Goal: Obtain resource: Download file/media

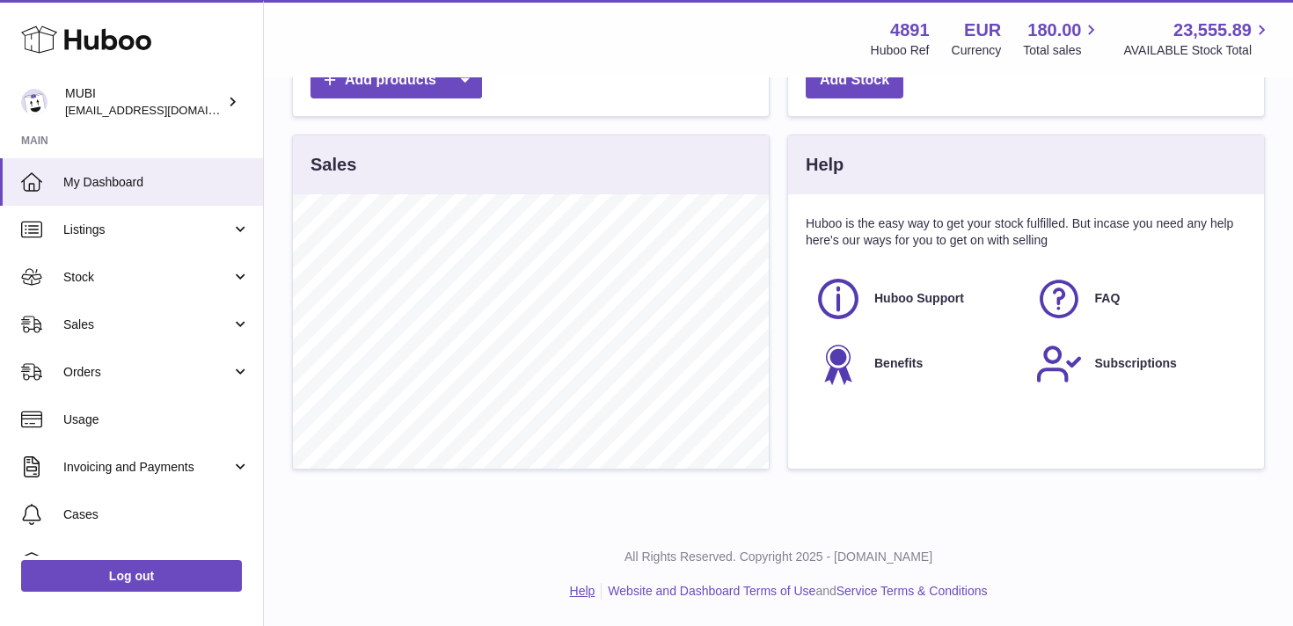
click at [579, 591] on link "Help" at bounding box center [583, 591] width 26 height 14
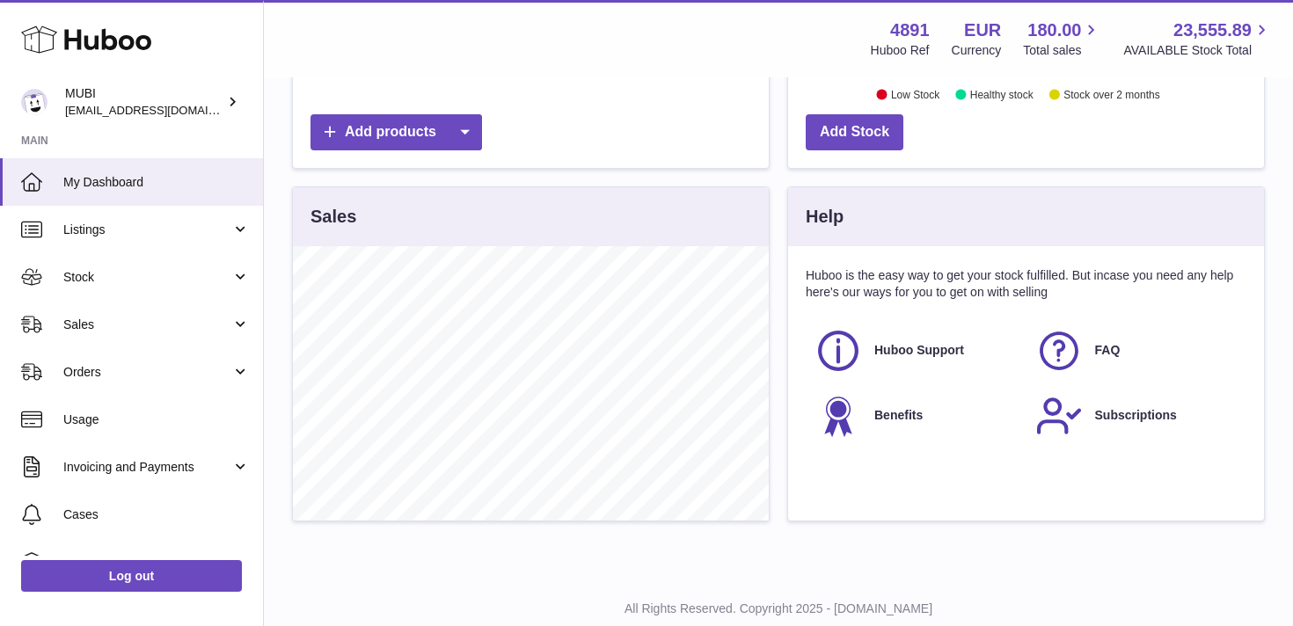
scroll to position [542, 0]
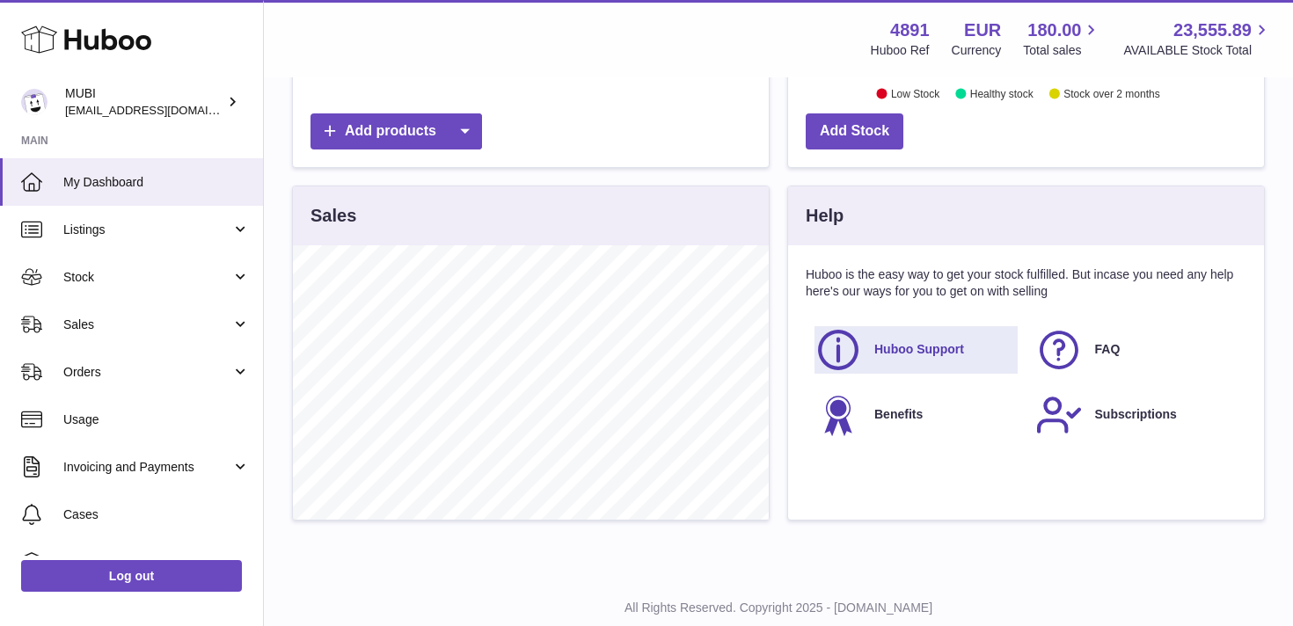
click at [904, 353] on span "Huboo Support" at bounding box center [919, 349] width 90 height 17
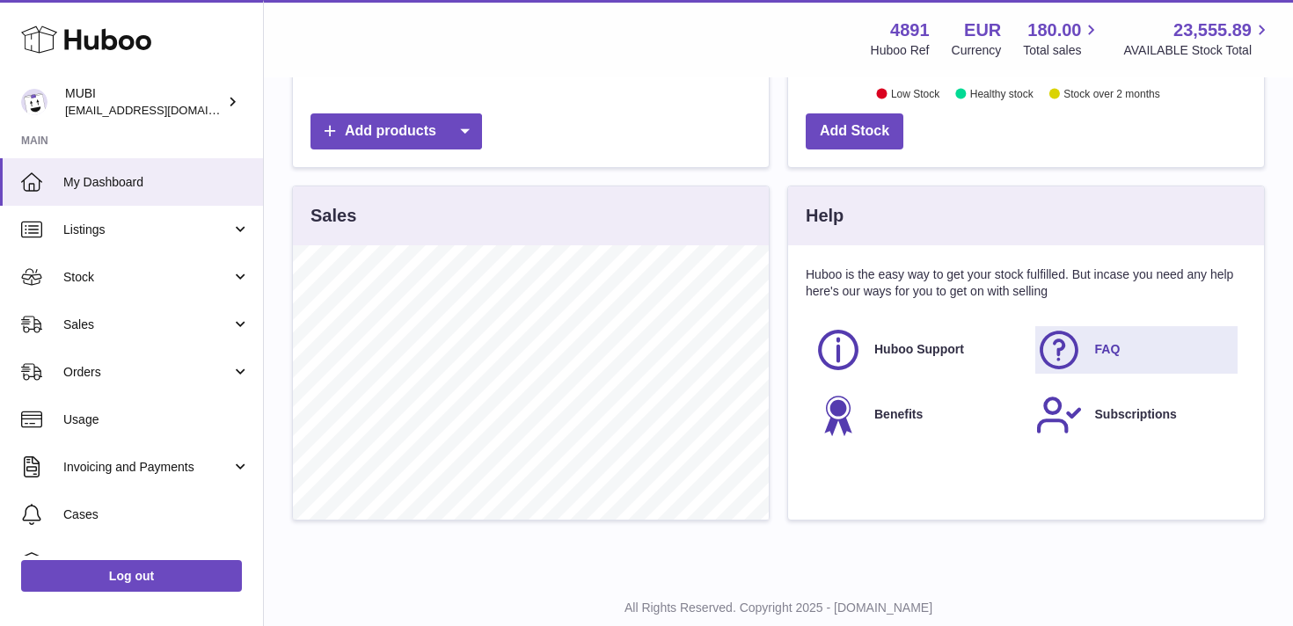
click at [1095, 345] on span "FAQ" at bounding box center [1108, 349] width 26 height 17
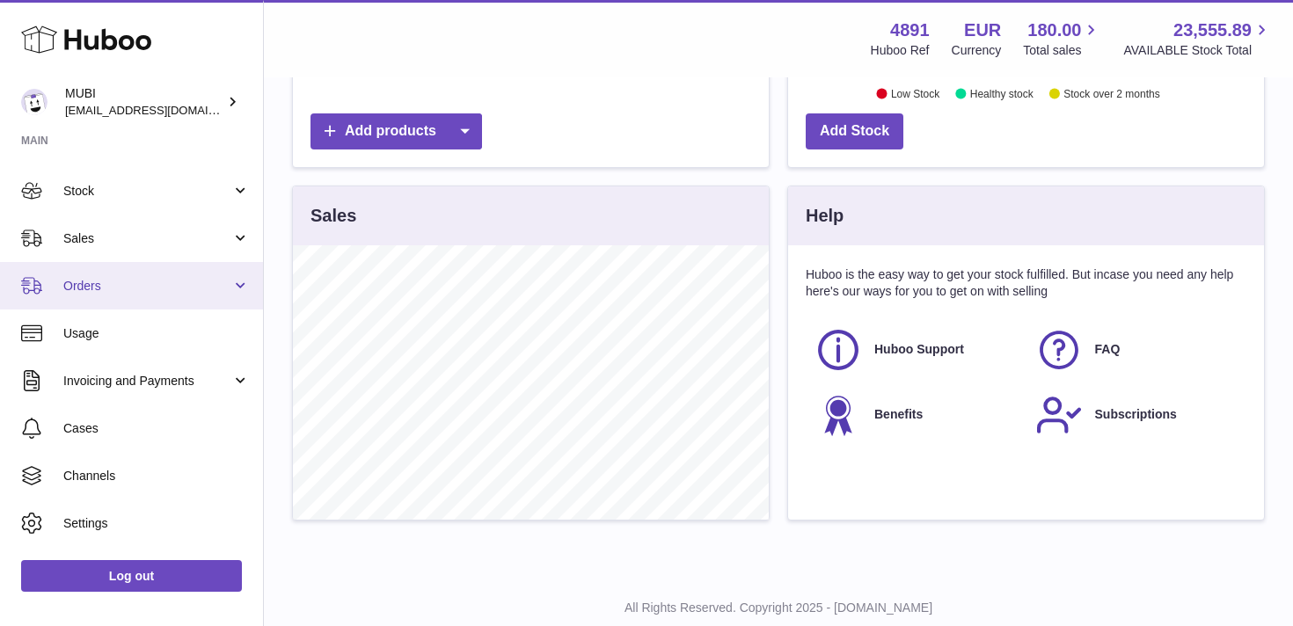
scroll to position [125, 0]
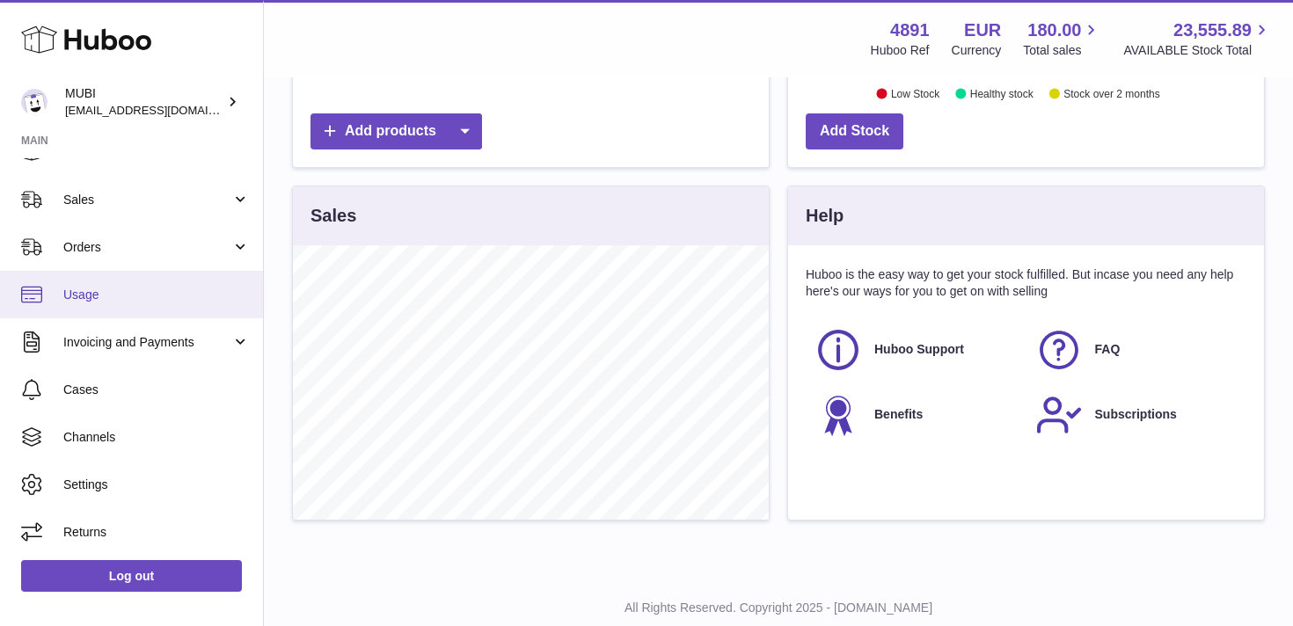
click at [74, 295] on span "Usage" at bounding box center [156, 295] width 186 height 17
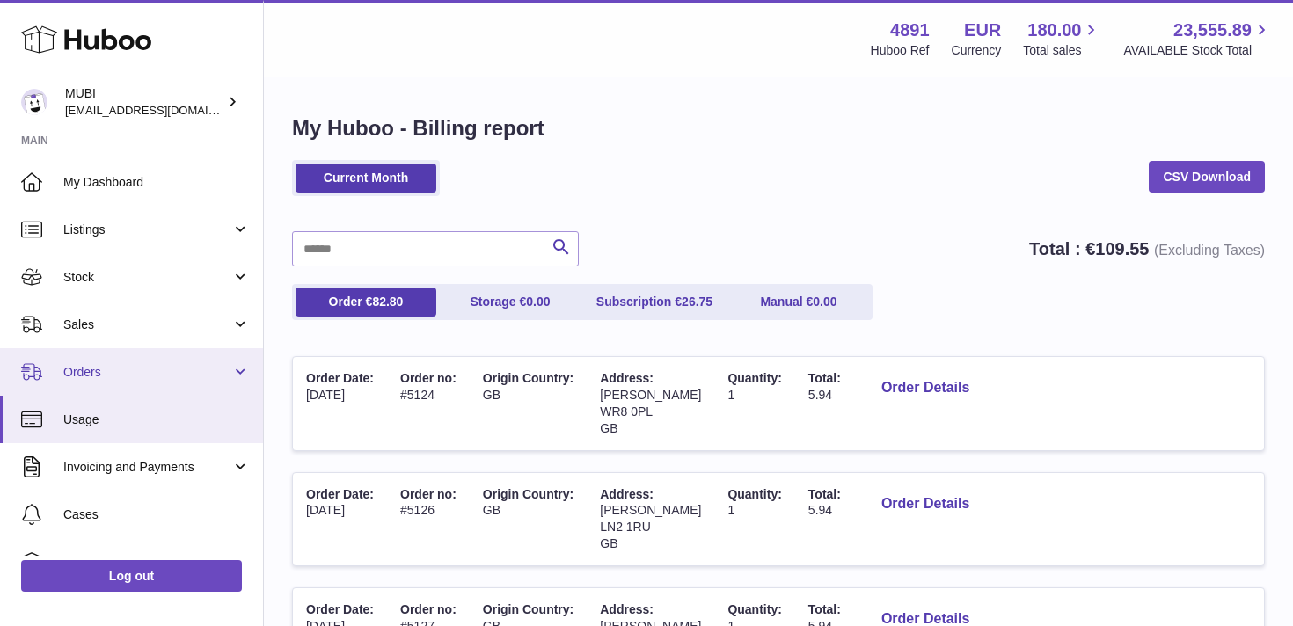
click at [222, 380] on span "Orders" at bounding box center [147, 372] width 168 height 17
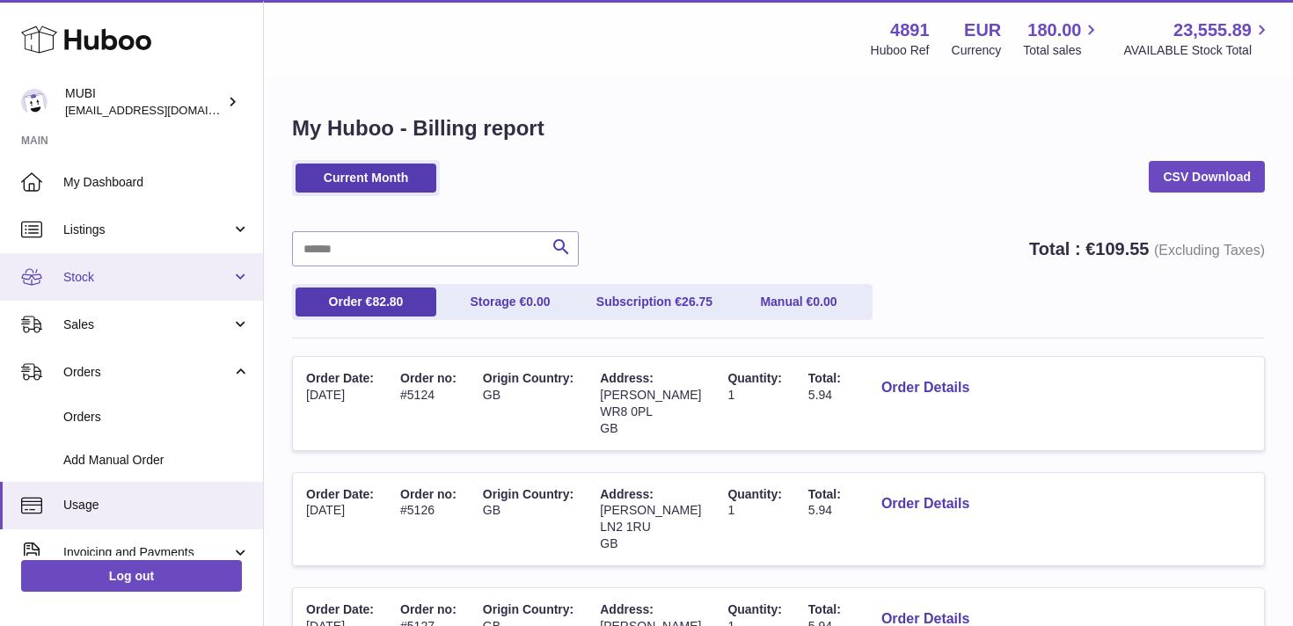
click at [234, 273] on link "Stock" at bounding box center [131, 276] width 263 height 47
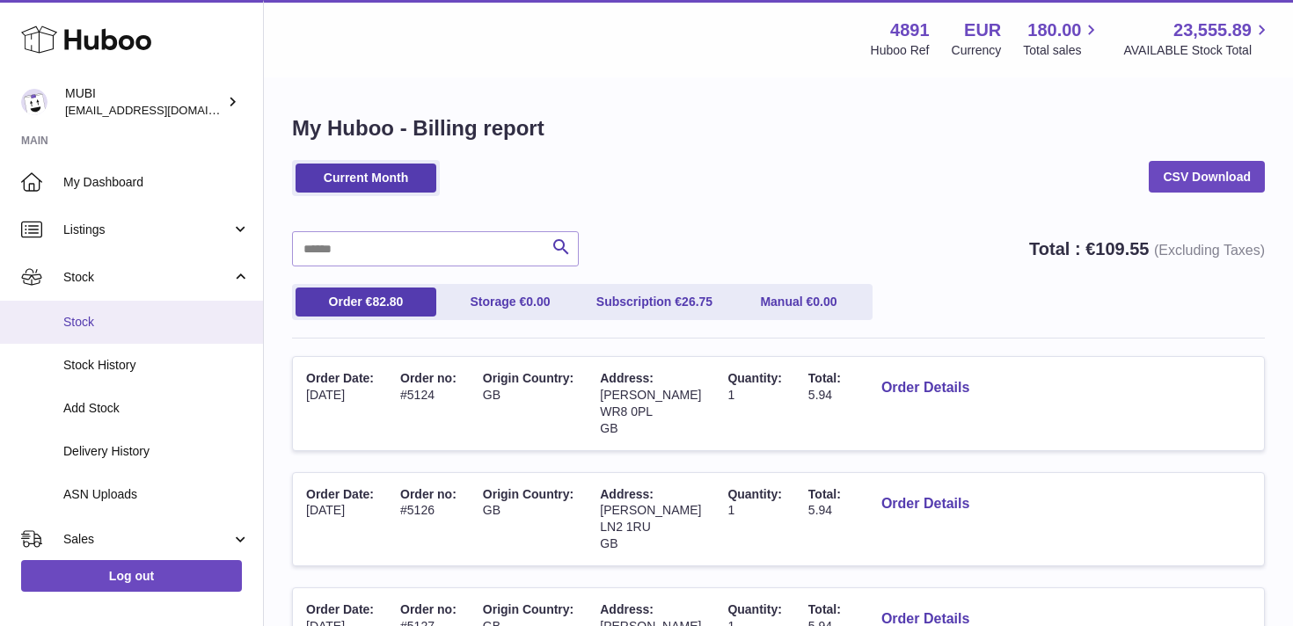
click at [101, 320] on span "Stock" at bounding box center [156, 322] width 186 height 17
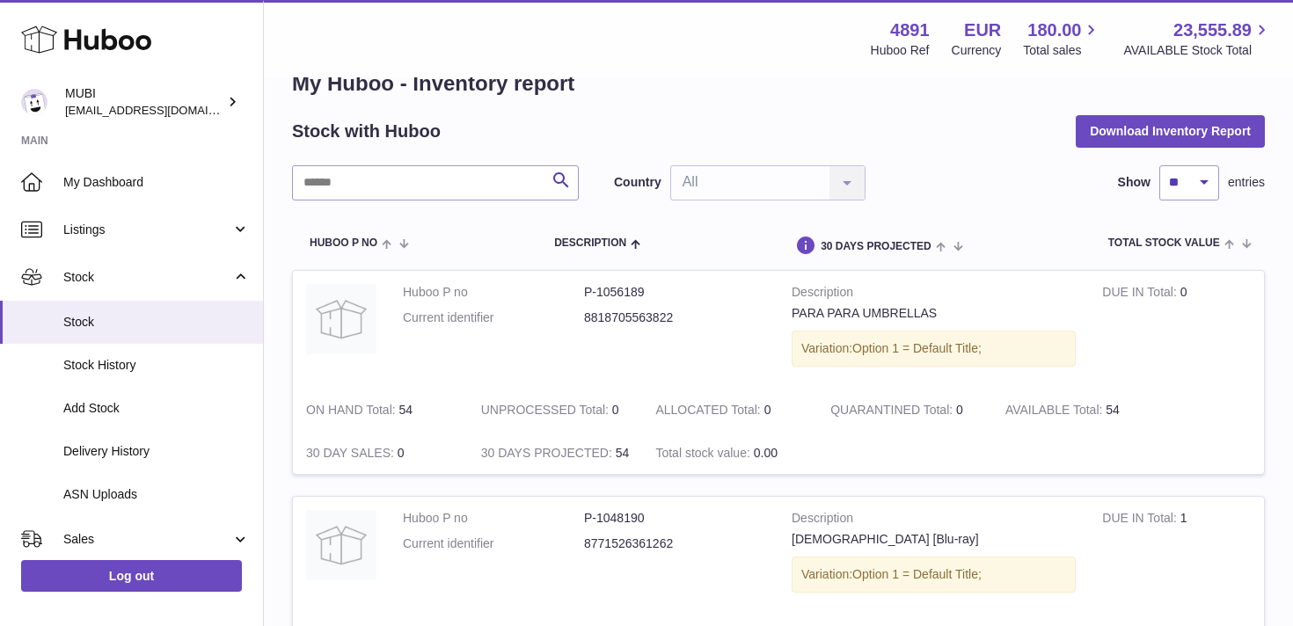
scroll to position [47, 0]
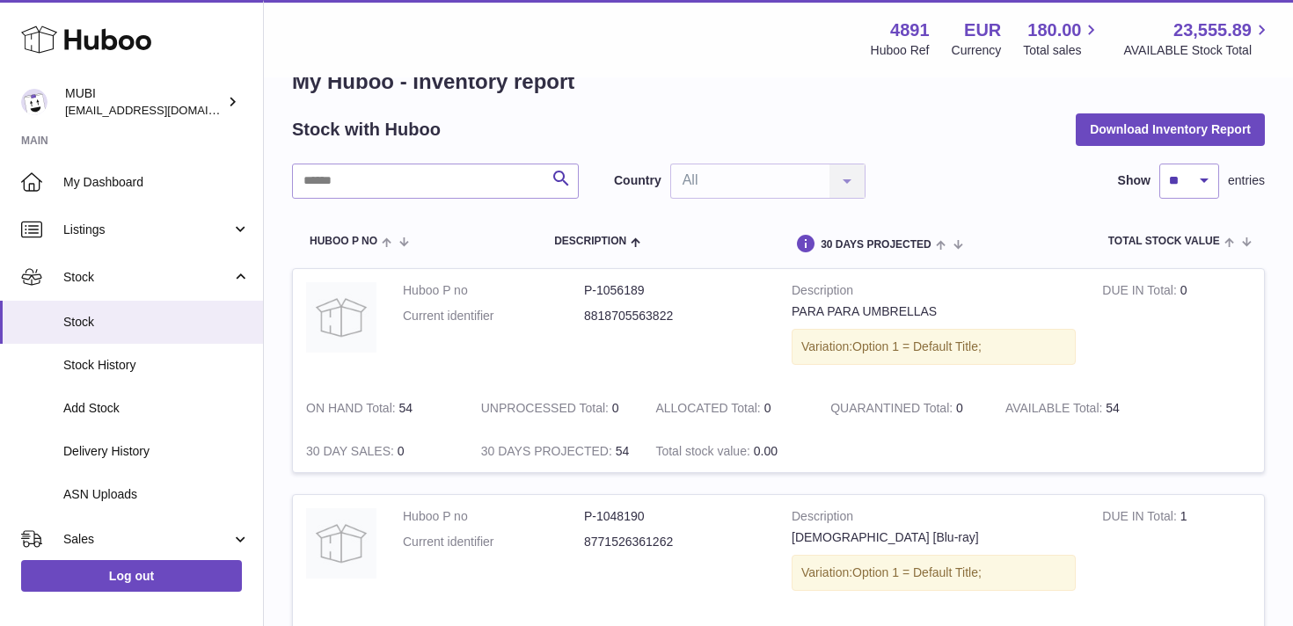
click at [838, 174] on div "Country All All No elements found. Consider changing the search query. List is …" at bounding box center [739, 181] width 251 height 35
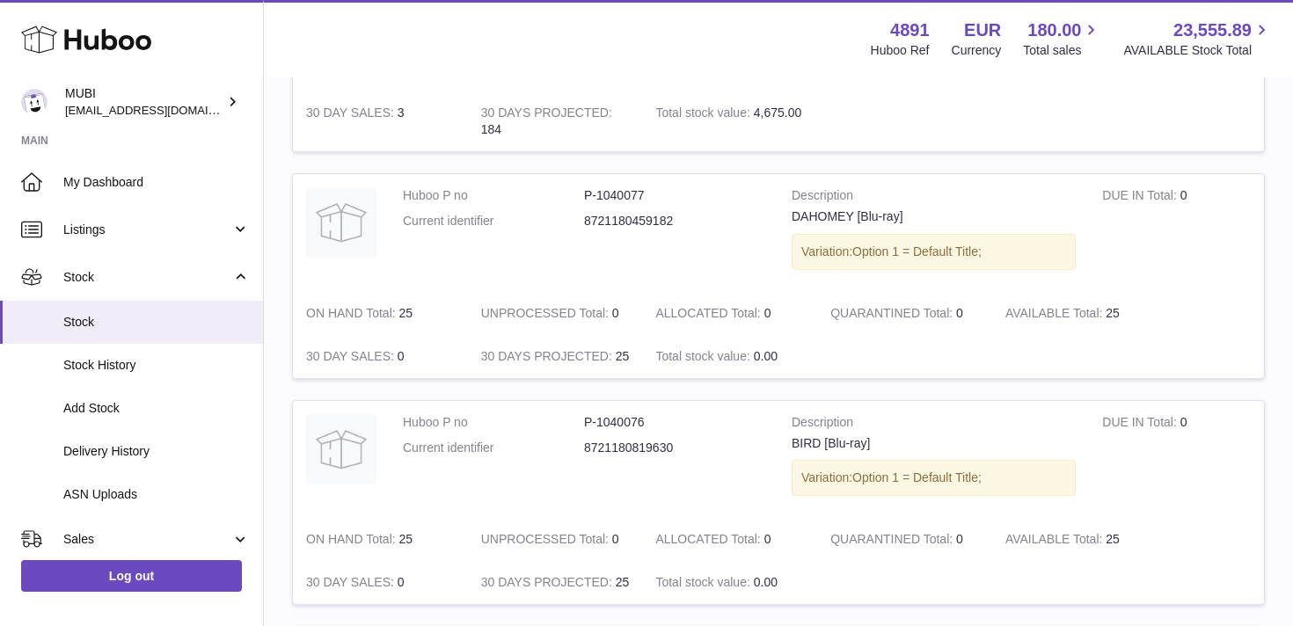
scroll to position [0, 0]
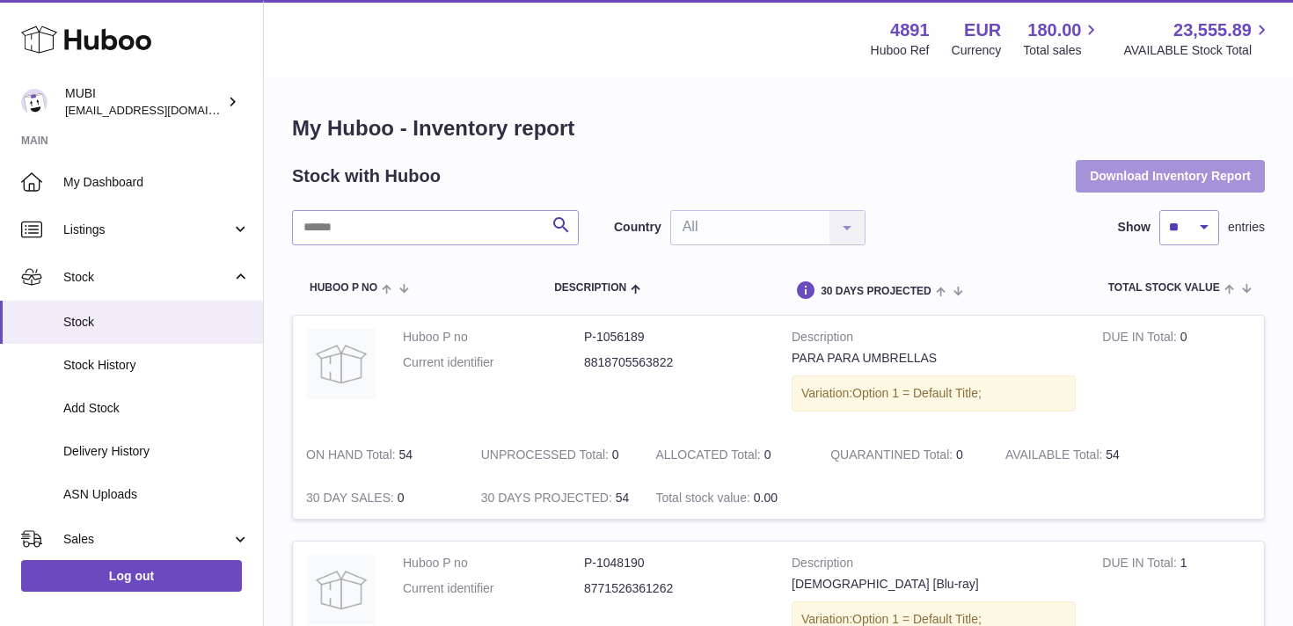
click at [1172, 164] on button "Download Inventory Report" at bounding box center [1169, 176] width 189 height 32
